Goal: Information Seeking & Learning: Learn about a topic

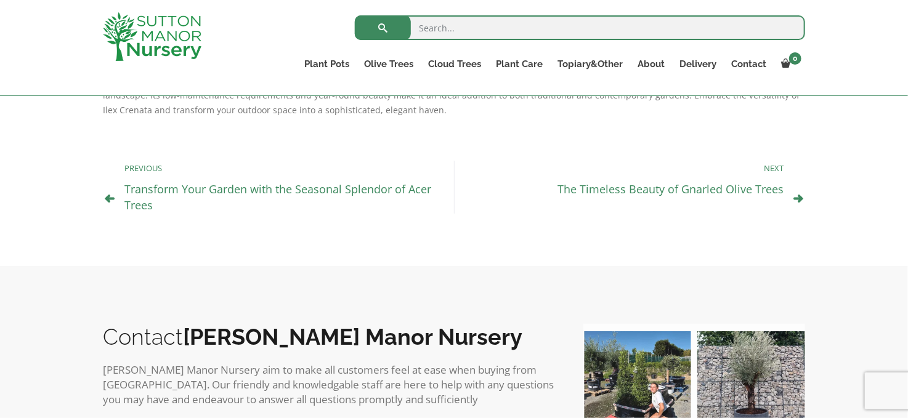
scroll to position [637, 0]
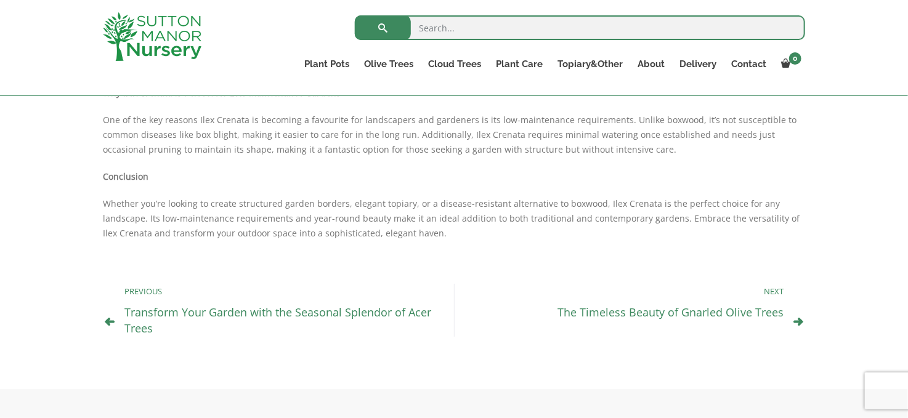
click at [773, 310] on link "The Timeless Beauty of Gnarled Olive Trees" at bounding box center [670, 312] width 226 height 15
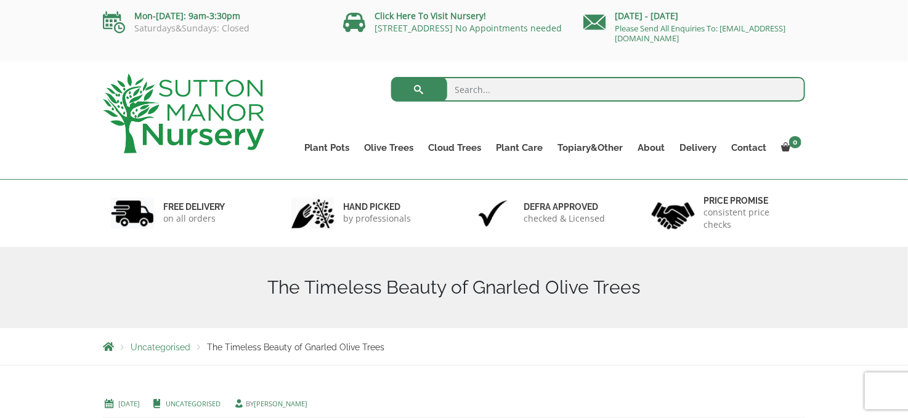
click at [775, 318] on div "The Timeless Beauty of Gnarled Olive Trees" at bounding box center [454, 287] width 721 height 81
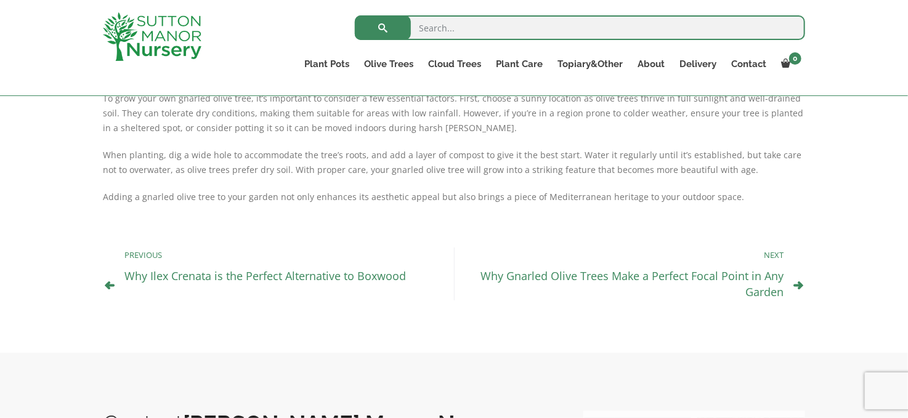
scroll to position [370, 0]
